Goal: Transaction & Acquisition: Download file/media

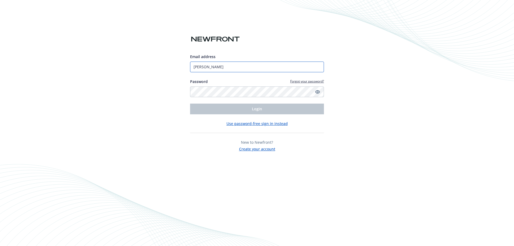
type input "[EMAIL_ADDRESS][DOMAIN_NAME]"
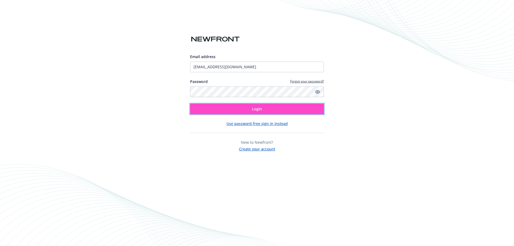
click at [247, 114] on button "Login" at bounding box center [257, 109] width 134 height 11
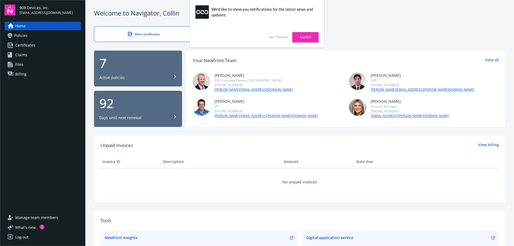
click at [277, 36] on link "No, thanks" at bounding box center [278, 37] width 19 height 5
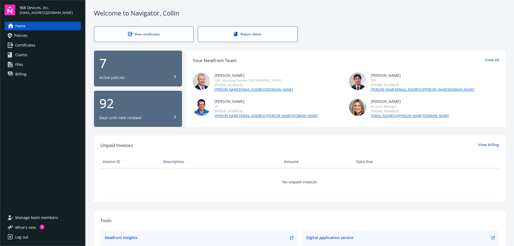
click at [159, 34] on div "View certificates" at bounding box center [144, 34] width 78 height 5
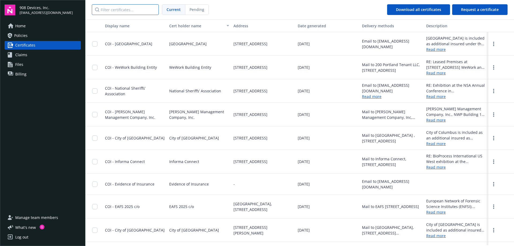
click at [136, 10] on input "Filter certificates..." at bounding box center [125, 9] width 67 height 11
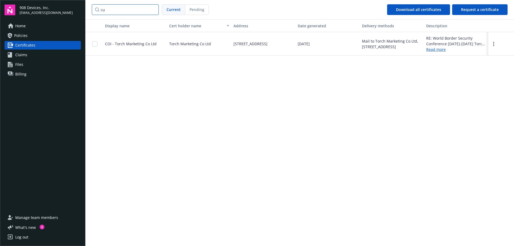
type input "c"
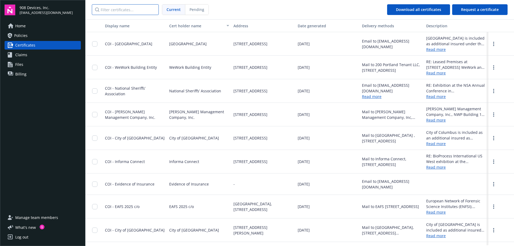
scroll to position [39, 0]
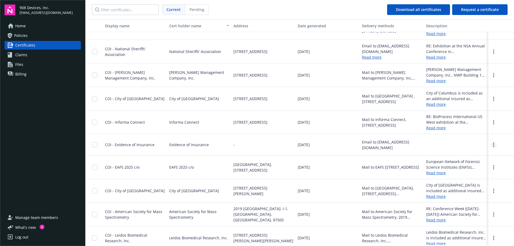
click at [491, 148] on link "more" at bounding box center [494, 145] width 6 height 6
click at [478, 155] on link "Download" at bounding box center [479, 156] width 35 height 11
